Goal: Task Accomplishment & Management: Manage account settings

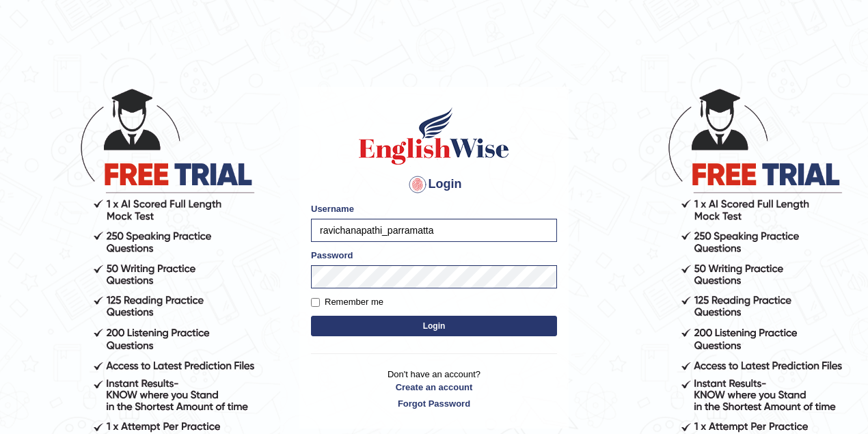
drag, startPoint x: 381, startPoint y: 230, endPoint x: 315, endPoint y: 231, distance: 66.3
click at [315, 231] on input "ravichanapathi_parramatta" at bounding box center [434, 230] width 246 height 23
click at [325, 230] on input "mitree_parramatta" at bounding box center [434, 230] width 246 height 23
type input "maitree_parramatta"
click at [429, 325] on button "Login" at bounding box center [434, 326] width 246 height 21
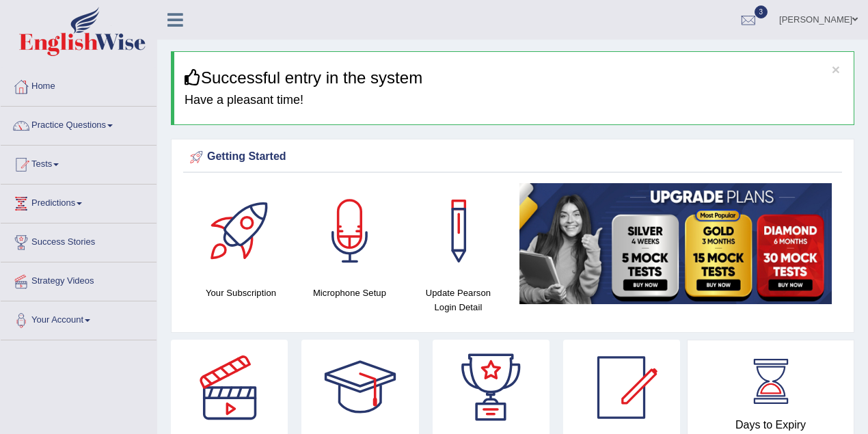
click at [670, 18] on ul "Maitree Dhyani Toggle navigation Username: maitree_parramatta Access Type: Onli…" at bounding box center [620, 19] width 498 height 39
